Goal: Transaction & Acquisition: Book appointment/travel/reservation

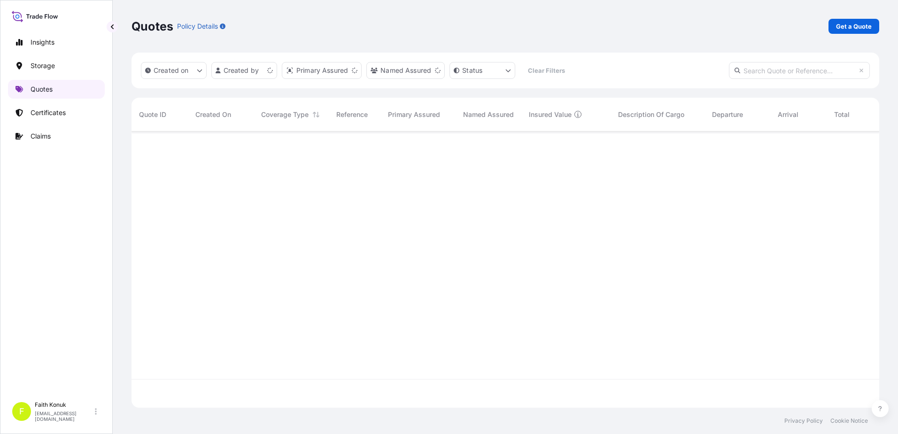
scroll to position [274, 741]
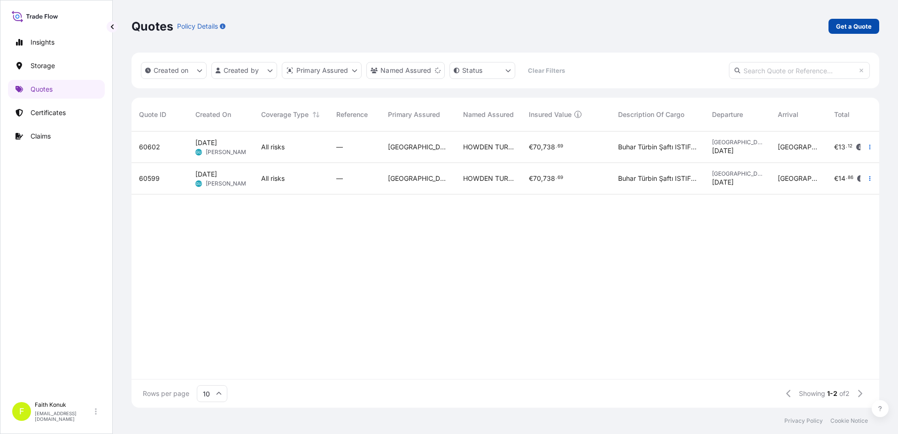
click at [858, 26] on p "Get a Quote" at bounding box center [854, 26] width 36 height 9
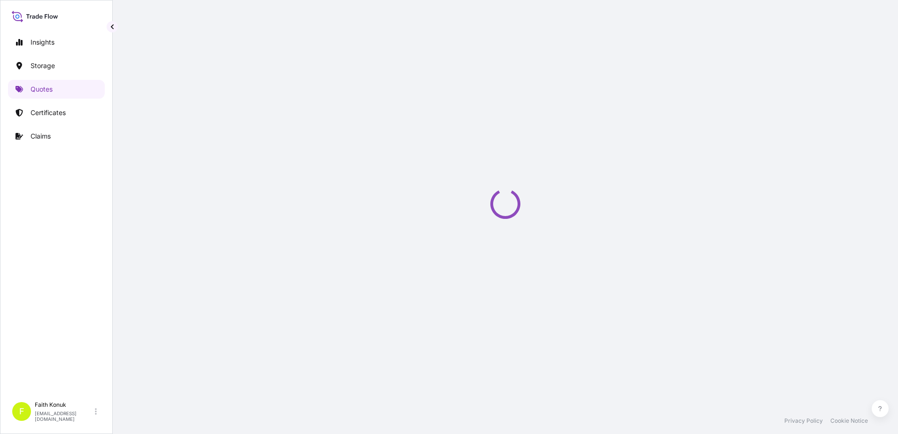
select select "Water"
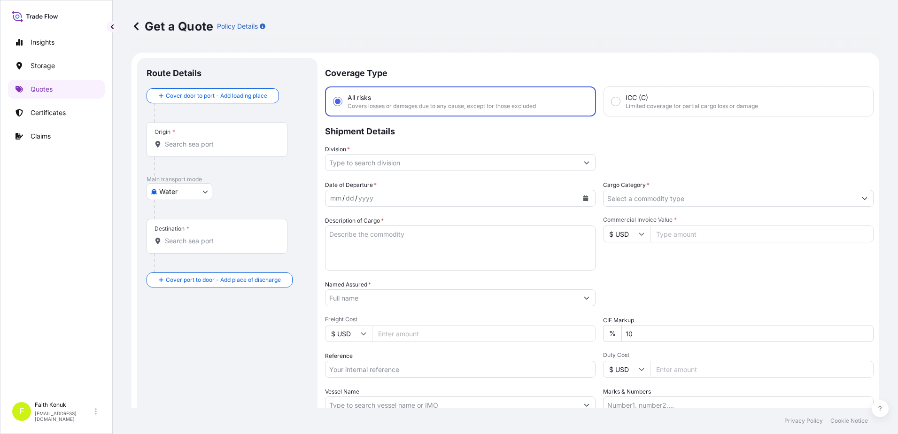
scroll to position [15, 0]
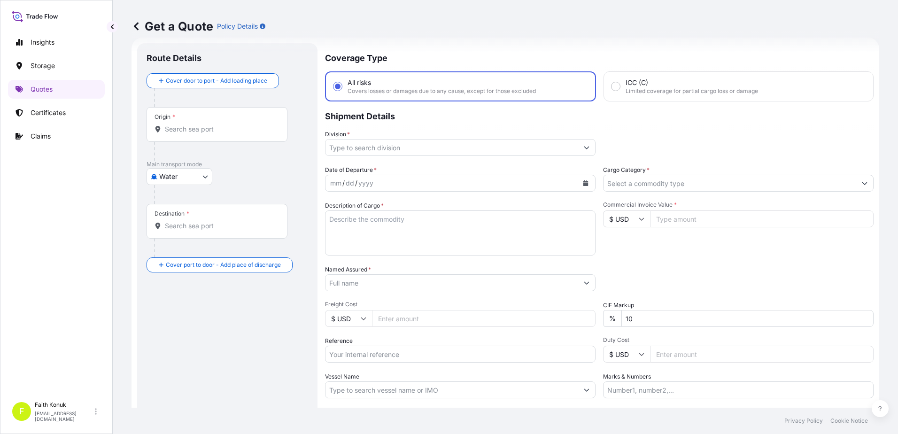
click at [206, 137] on div "Origin *" at bounding box center [217, 124] width 141 height 35
click at [206, 134] on input "Origin *" at bounding box center [220, 128] width 111 height 9
paste input "TÜRKİYE"
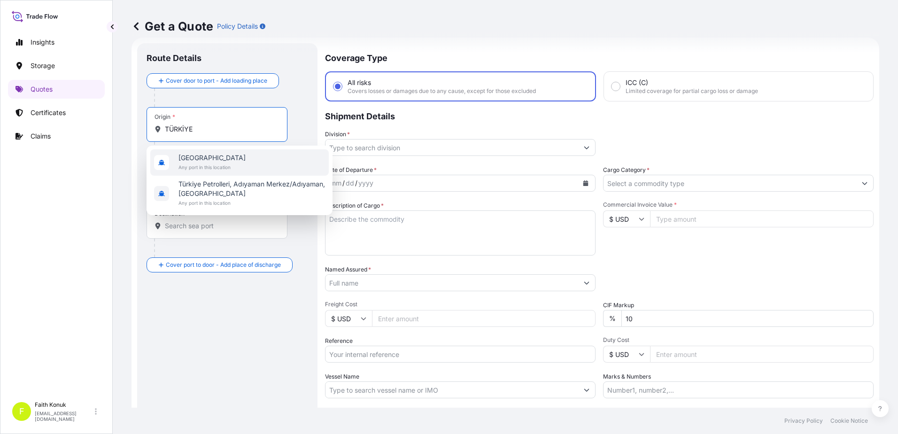
click at [207, 155] on span "[GEOGRAPHIC_DATA]" at bounding box center [211, 157] width 67 height 9
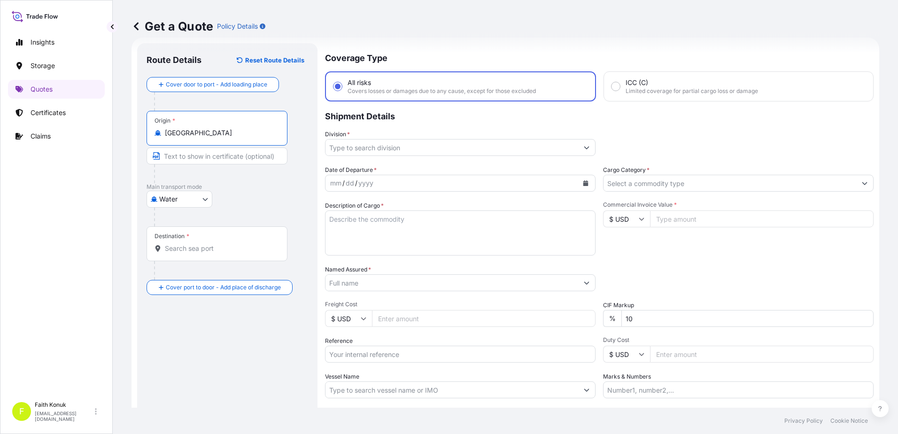
type input "[GEOGRAPHIC_DATA]"
click at [199, 254] on div "Destination *" at bounding box center [217, 243] width 141 height 35
click at [199, 253] on input "Destination *" at bounding box center [220, 248] width 111 height 9
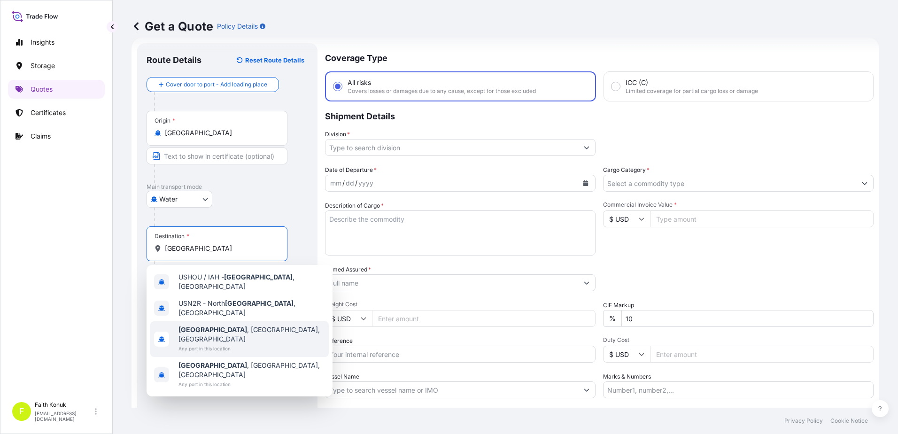
click at [235, 344] on span "Any port in this location" at bounding box center [251, 348] width 147 height 9
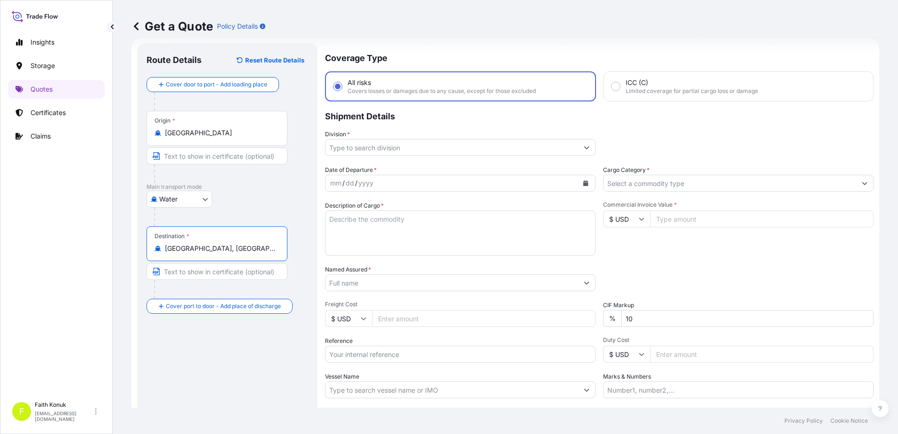
type input "[GEOGRAPHIC_DATA], [GEOGRAPHIC_DATA], [GEOGRAPHIC_DATA]"
click at [238, 206] on div "Water Air Water Inland" at bounding box center [228, 199] width 162 height 17
click at [370, 142] on input "Division *" at bounding box center [451, 147] width 253 height 17
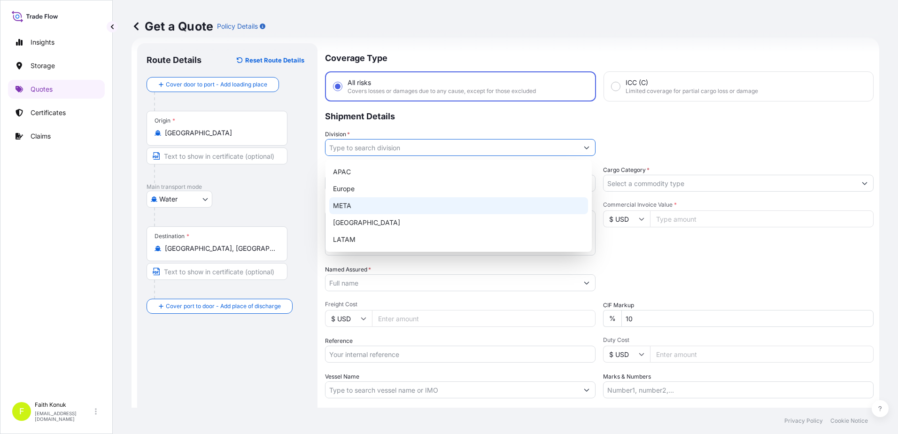
click at [355, 203] on div "META" at bounding box center [458, 205] width 259 height 17
type input "META"
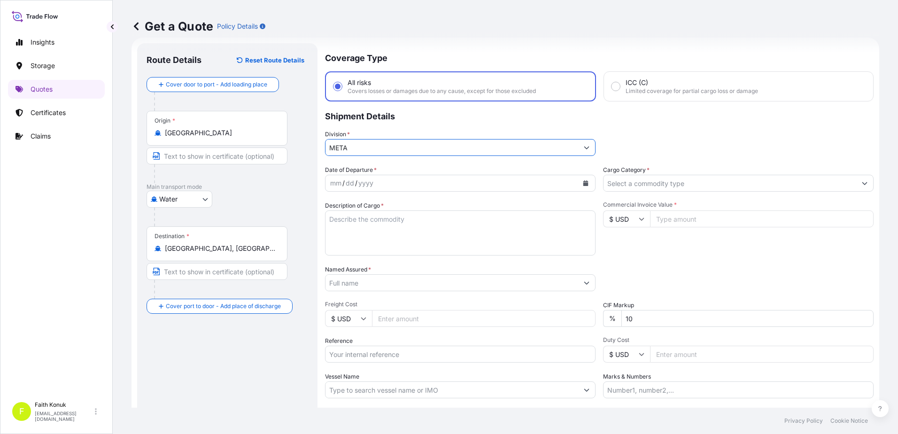
click at [424, 128] on p "Shipment Details" at bounding box center [599, 115] width 549 height 28
click at [584, 185] on icon "Calendar" at bounding box center [585, 183] width 5 height 6
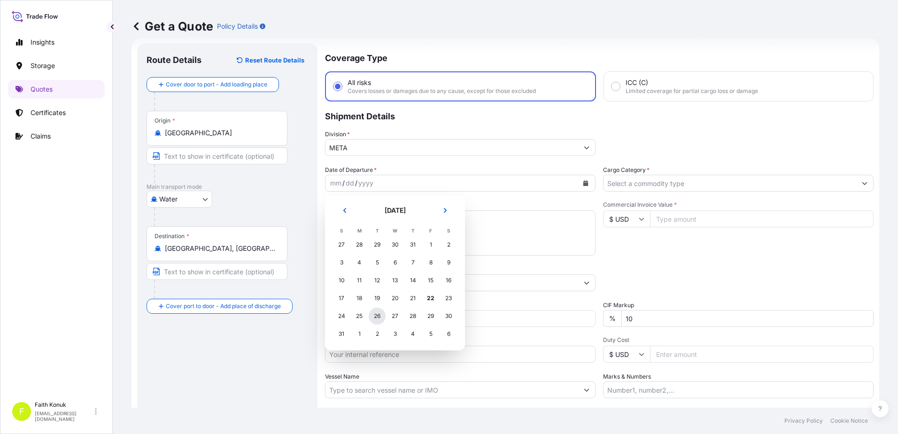
click at [376, 319] on div "26" at bounding box center [377, 316] width 17 height 17
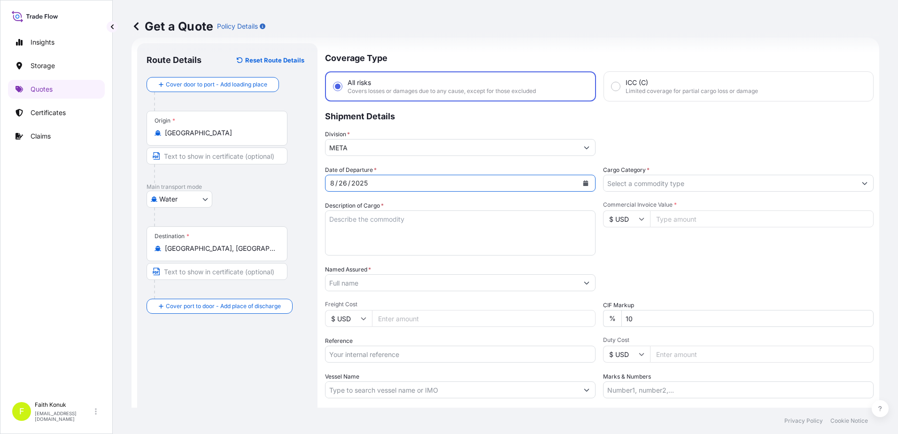
click at [405, 162] on div "Coverage Type All risks Covers losses or damages due to any cause, except for t…" at bounding box center [599, 255] width 549 height 425
click at [358, 225] on textarea "Description of Cargo *" at bounding box center [460, 232] width 271 height 45
click at [364, 217] on textarea "Description of Cargo *" at bounding box center [460, 232] width 271 height 45
paste textarea "CLEAN FROZEN BLUE CRAB 1555 KAP / [GEOGRAPHIC_DATA] : 16100 KG"
click at [341, 240] on textarea "CLEAN FROZEN BLUE CRAB 1555 KAP / [GEOGRAPHIC_DATA] : 16100 KG" at bounding box center [460, 232] width 271 height 45
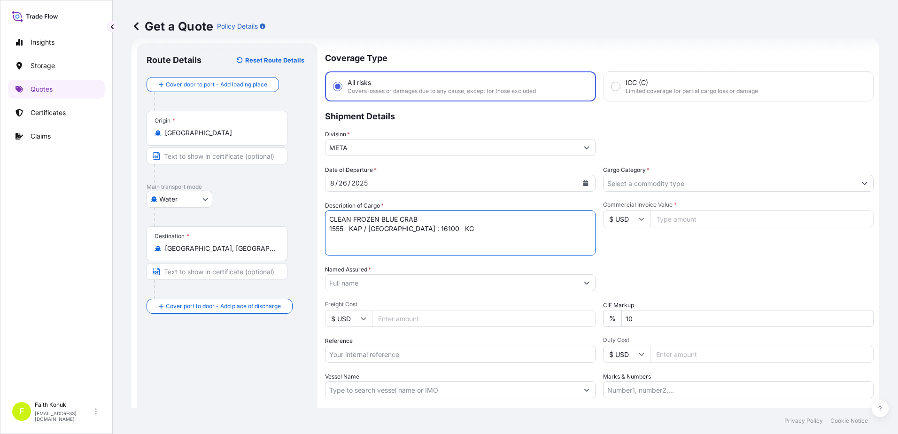
paste textarea "TTNU8205411"
type textarea "CLEAN FROZEN BLUE CRAB 1555 KAP / Brüt : 16100 KG TTNU8205411"
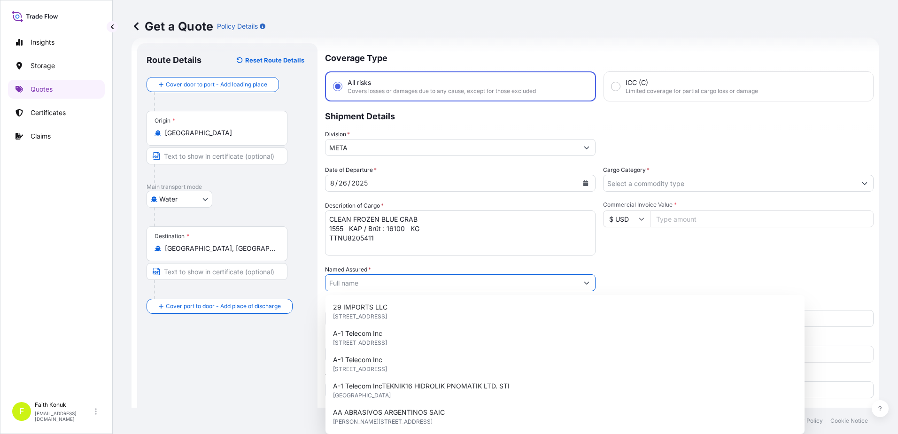
click at [344, 285] on input "Named Assured *" at bounding box center [451, 282] width 253 height 17
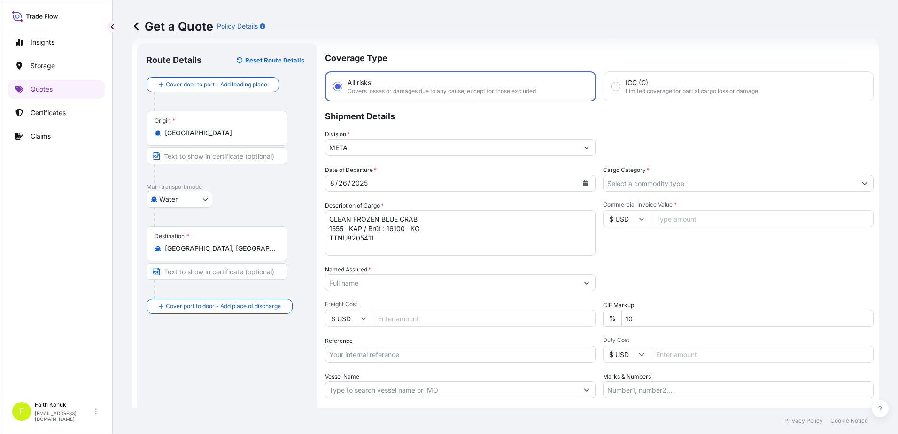
click at [364, 287] on input "Named Assured *" at bounding box center [451, 282] width 253 height 17
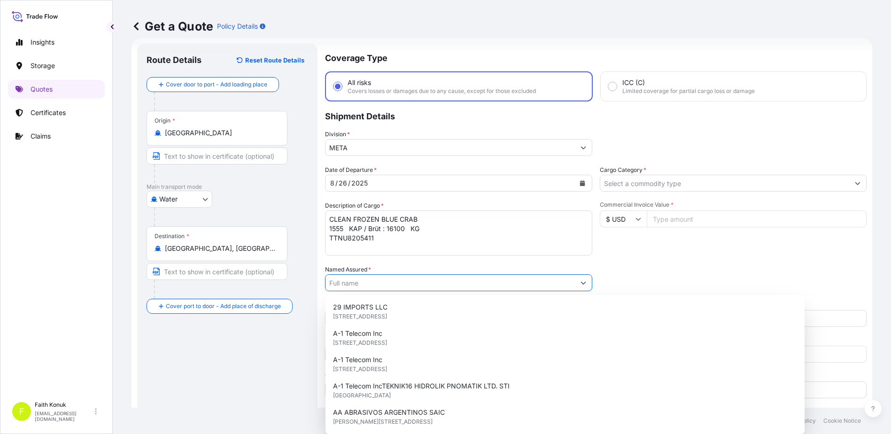
paste input ""SUDI TEKSTIL GIDA TARIM SU URUN. BILISIM TEK.INSAAAT ENERJI URETIMI [DOMAIN_NA…"
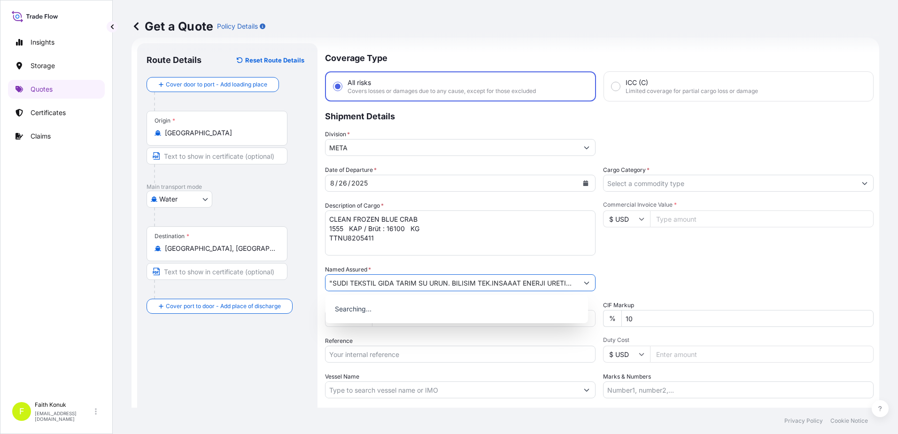
scroll to position [0, 73]
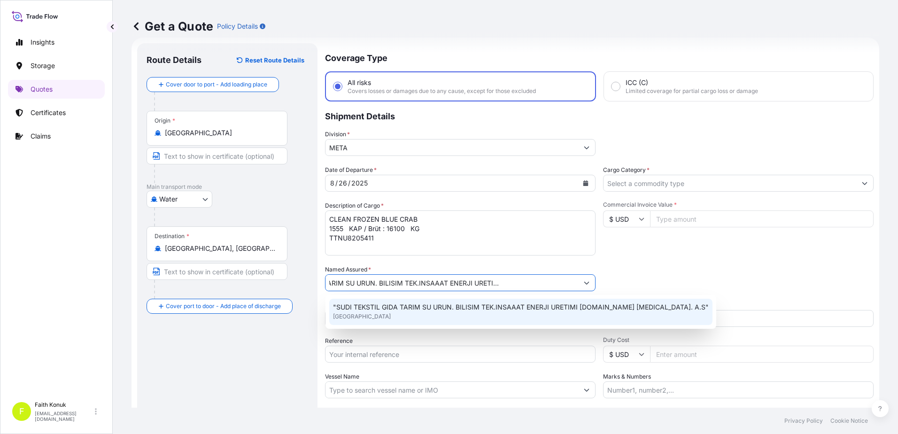
click at [363, 302] on div ""SUDI TEKSTIL GIDA TARIM SU URUN. BILISIM TEK.INSAAAT ENERJI URETIMI [DOMAIN_NA…" at bounding box center [520, 312] width 383 height 26
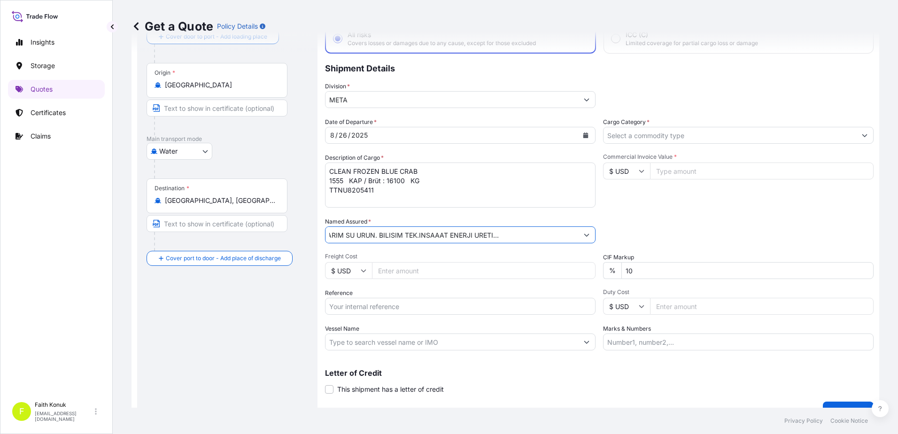
scroll to position [81, 0]
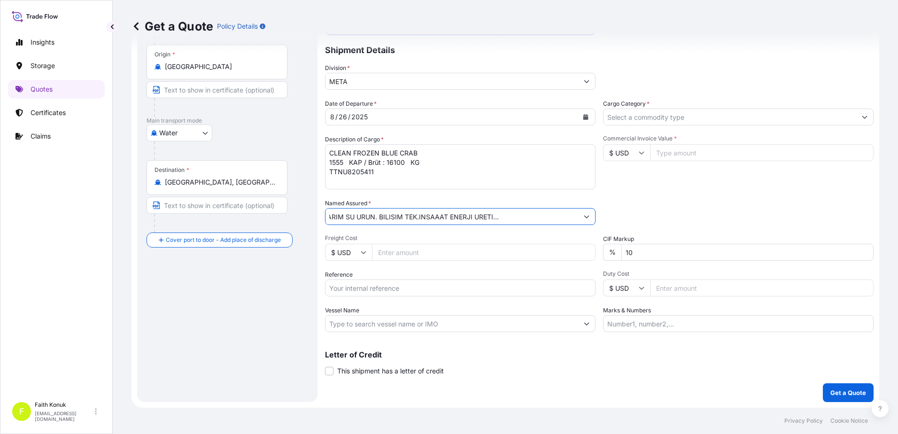
type input ""SUDI TEKSTIL GIDA TARIM SU URUN. BILISIM TEK.INSAAAT ENERJI URETIMI [DOMAIN_NA…"
click at [359, 288] on input "Reference" at bounding box center [460, 287] width 271 height 17
click at [369, 288] on input "Reference" at bounding box center [460, 287] width 271 height 17
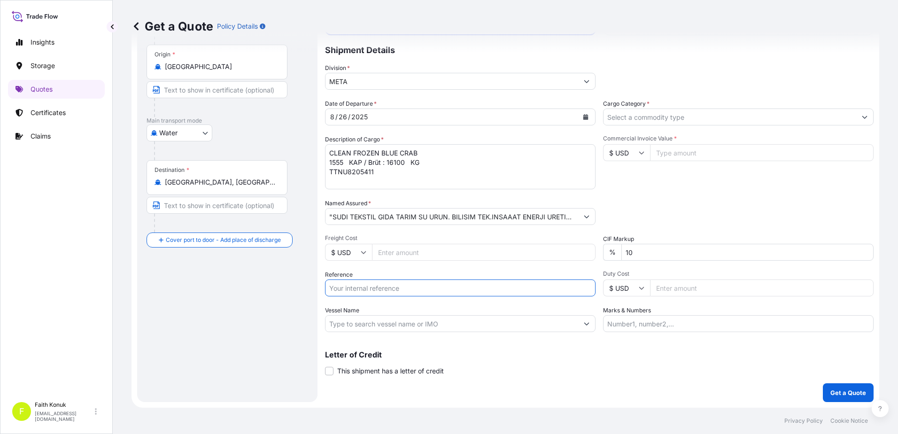
paste input "2301771394"
type input "2301771394"
click at [354, 327] on input "Vessel Name" at bounding box center [451, 323] width 253 height 17
click at [380, 323] on input "Vessel Name" at bounding box center [451, 323] width 253 height 17
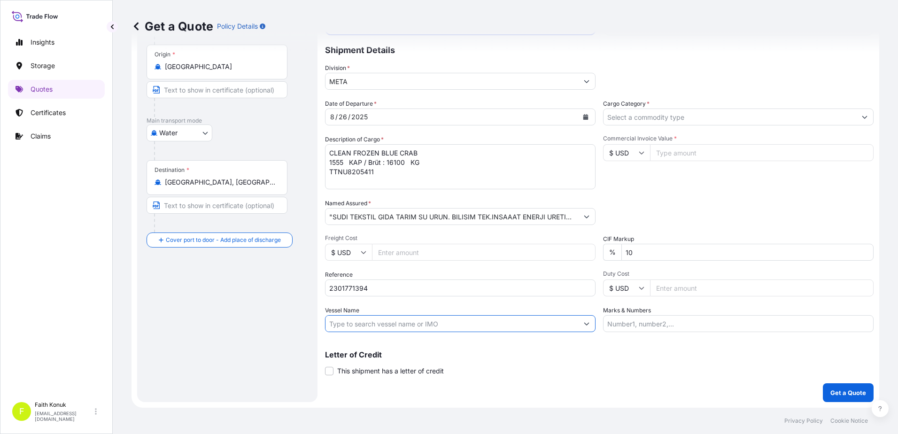
paste input "MSC [US_STATE]"
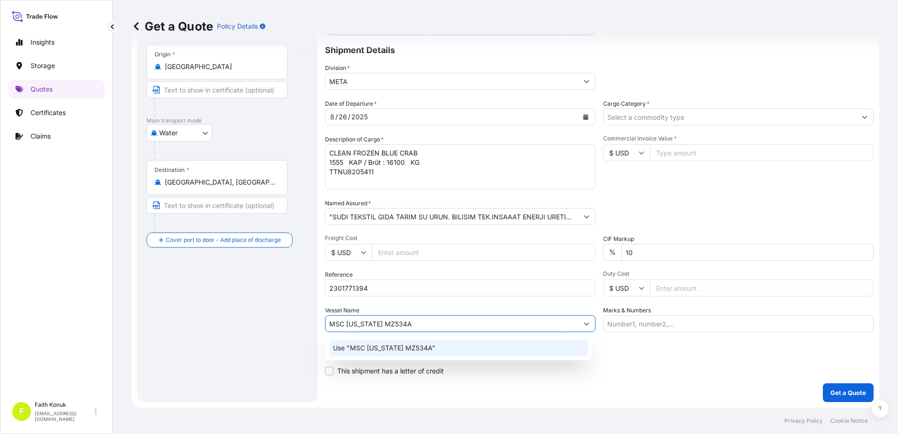
click at [397, 351] on p "Use "MSC [US_STATE] MZ534A"" at bounding box center [384, 347] width 102 height 9
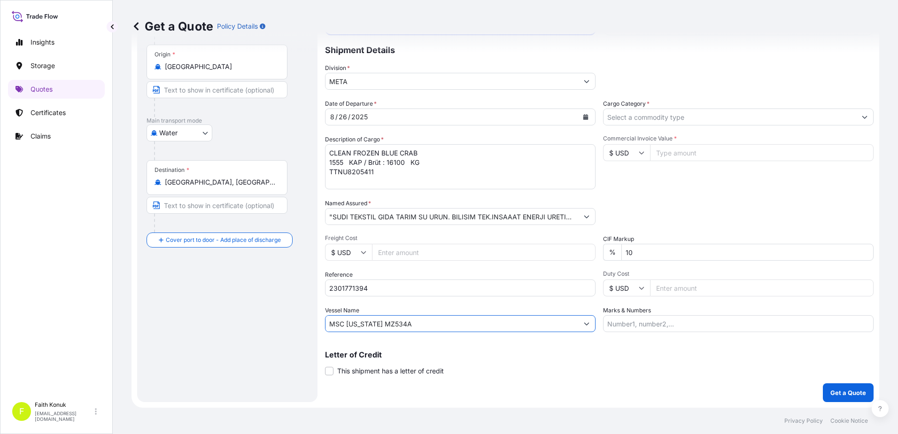
type input "MSC [US_STATE] MZ534A"
click at [667, 118] on input "Cargo Category *" at bounding box center [730, 116] width 253 height 17
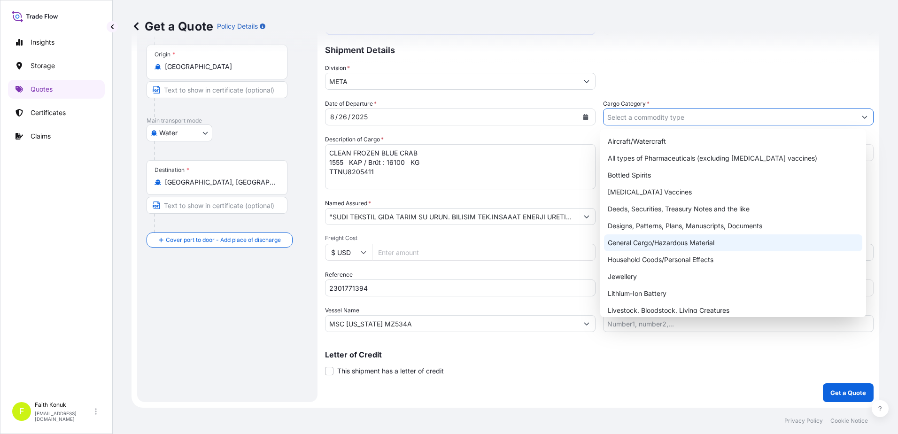
click at [625, 244] on div "General Cargo/Hazardous Material" at bounding box center [733, 242] width 259 height 17
type input "General Cargo/Hazardous Material"
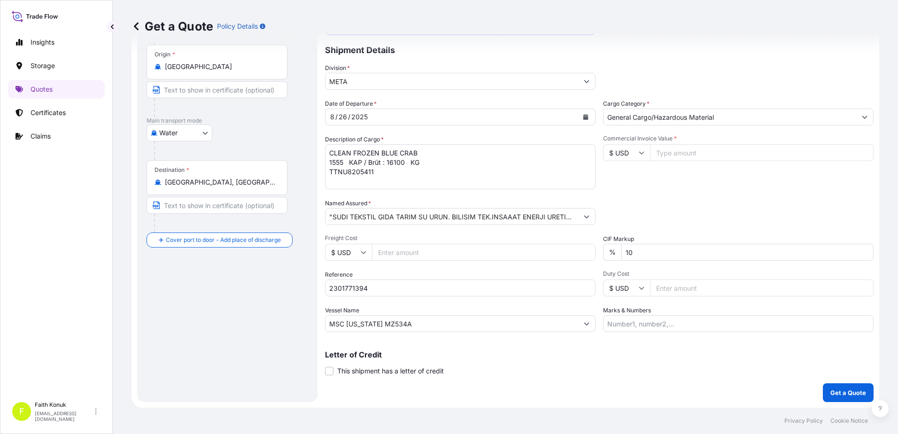
click at [657, 167] on div "Commercial Invoice Value * $ USD" at bounding box center [738, 162] width 271 height 54
click at [662, 146] on input "Commercial Invoice Value *" at bounding box center [762, 152] width 224 height 17
type input "85000.03"
click at [643, 196] on div "Date of Departure * [DATE] Cargo Category * General Cargo/Hazardous Material De…" at bounding box center [599, 215] width 549 height 233
click at [362, 181] on textarea "CLEAN FROZEN BLUE CRAB 1555 KAP / Brüt : 16100 KG TTNU8205411" at bounding box center [460, 166] width 271 height 45
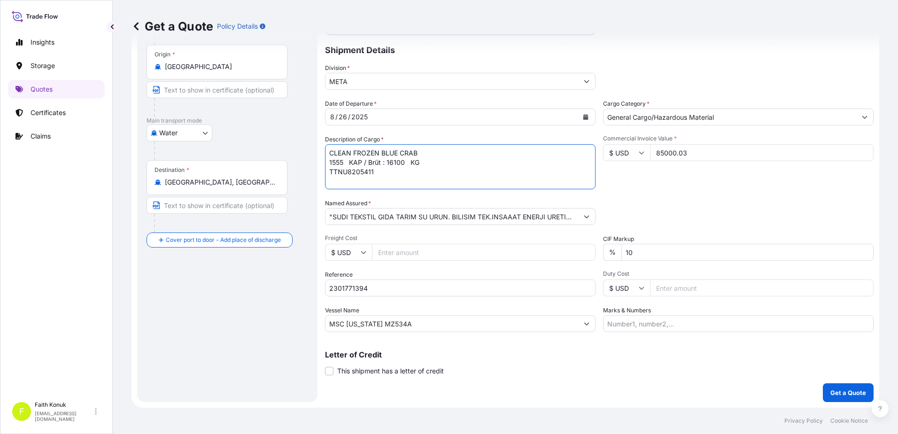
scroll to position [6, 0]
type textarea "CLEAN FROZEN BLUE CRAB 1555 KAP / Brüt : 16100 KG TTNU8205411 INSURANCE PREMIUM…"
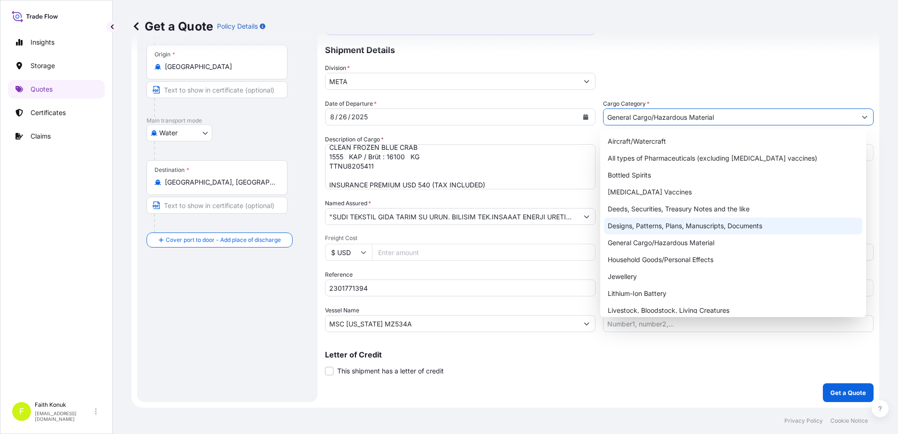
click at [861, 113] on button "Show suggestions" at bounding box center [864, 116] width 17 height 17
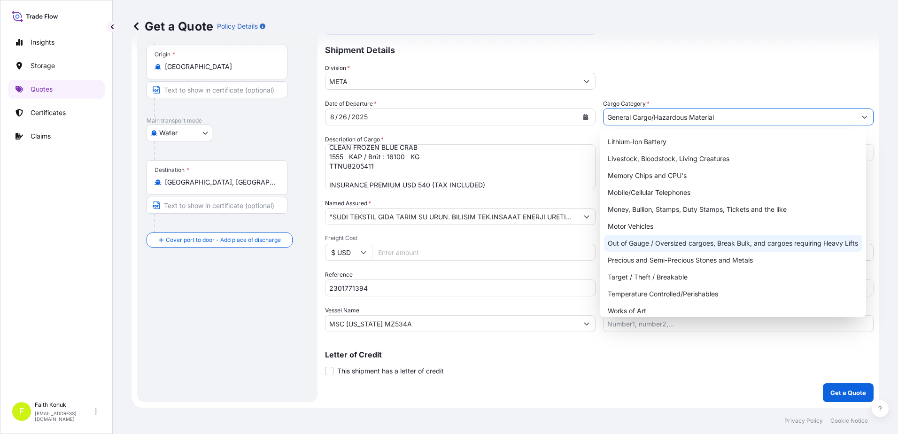
scroll to position [158, 0]
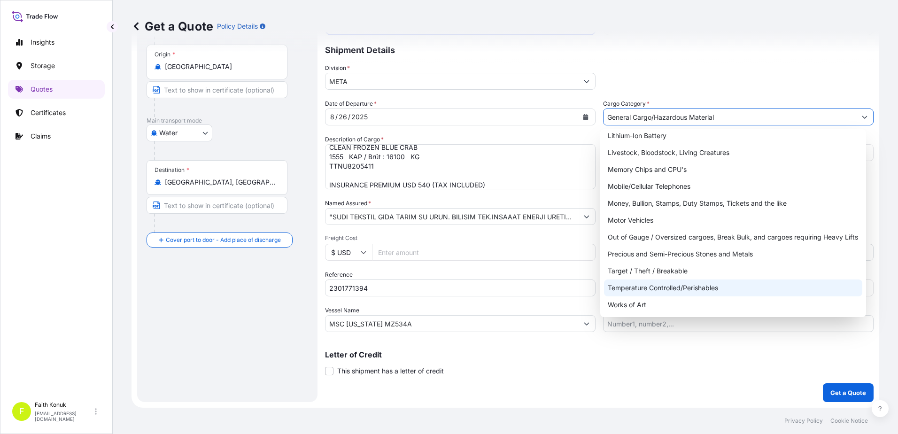
click at [684, 286] on div "Temperature Controlled/Perishables" at bounding box center [733, 287] width 259 height 17
type input "Temperature Controlled/Perishables"
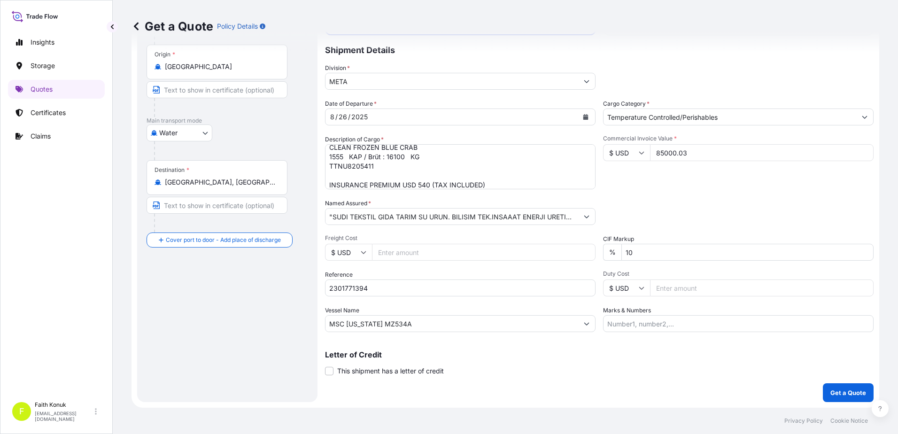
click at [670, 194] on div "Date of Departure * [DATE] Cargo Category * Temperature Controlled/Perishables …" at bounding box center [599, 215] width 549 height 233
click at [667, 206] on div "Packing Category Type to search a container mode Please select a primary mode o…" at bounding box center [738, 212] width 271 height 26
click at [851, 391] on p "Get a Quote" at bounding box center [848, 392] width 36 height 9
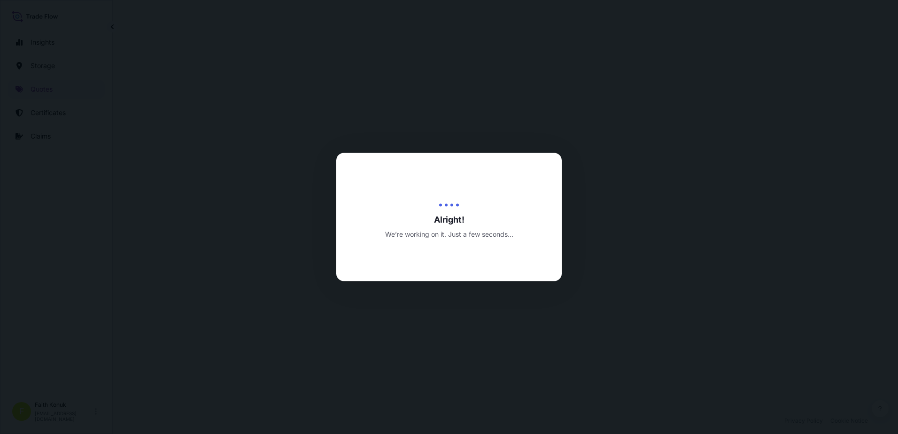
select select "Water"
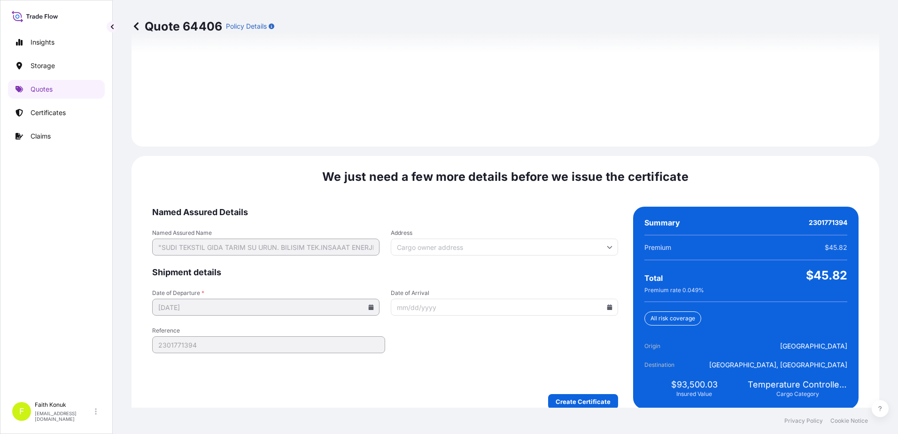
scroll to position [1486, 0]
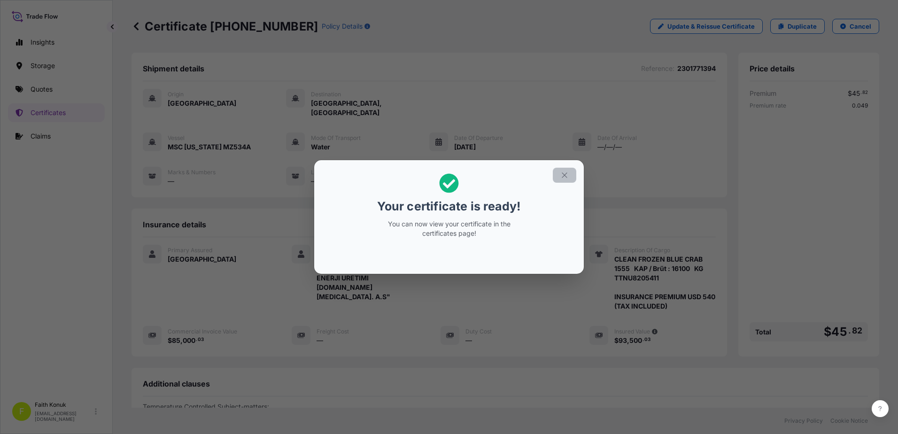
click at [567, 176] on icon "button" at bounding box center [564, 175] width 8 height 8
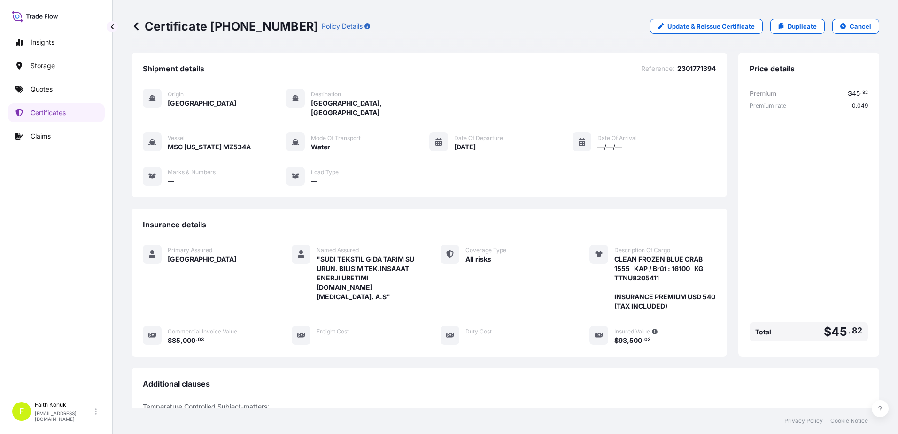
scroll to position [235, 0]
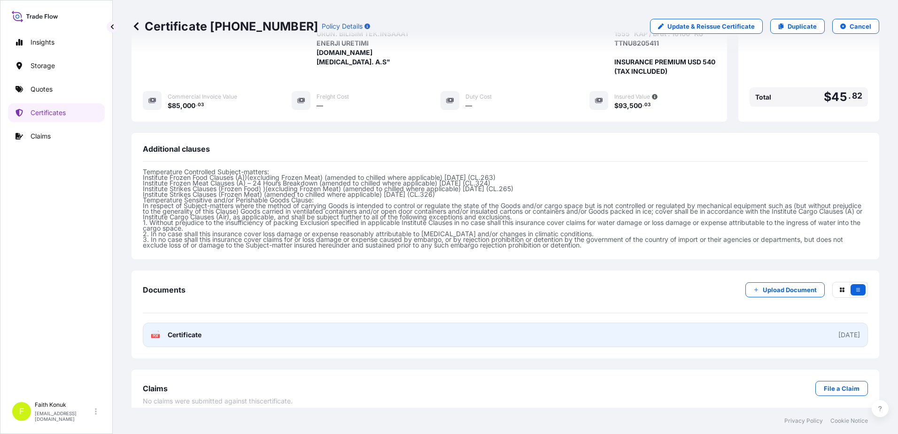
click at [187, 330] on span "Certificate" at bounding box center [185, 334] width 34 height 9
